Goal: Use online tool/utility: Utilize a website feature to perform a specific function

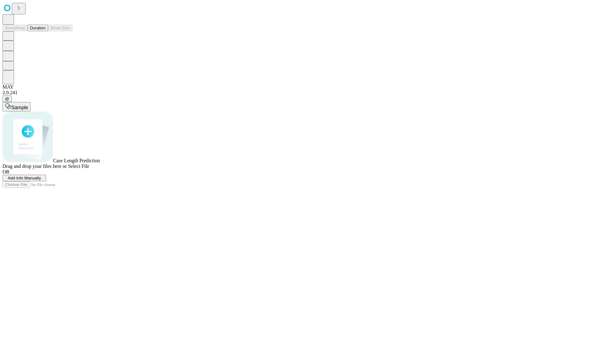
click at [46, 31] on button "Duration" at bounding box center [37, 28] width 21 height 7
click at [28, 105] on span "Sample" at bounding box center [19, 107] width 17 height 5
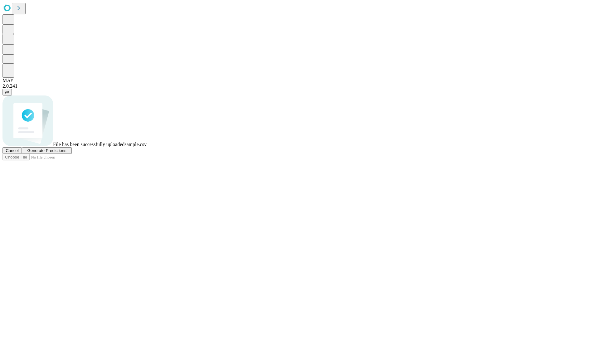
click at [66, 153] on span "Generate Predictions" at bounding box center [46, 150] width 39 height 5
